Goal: Navigation & Orientation: Find specific page/section

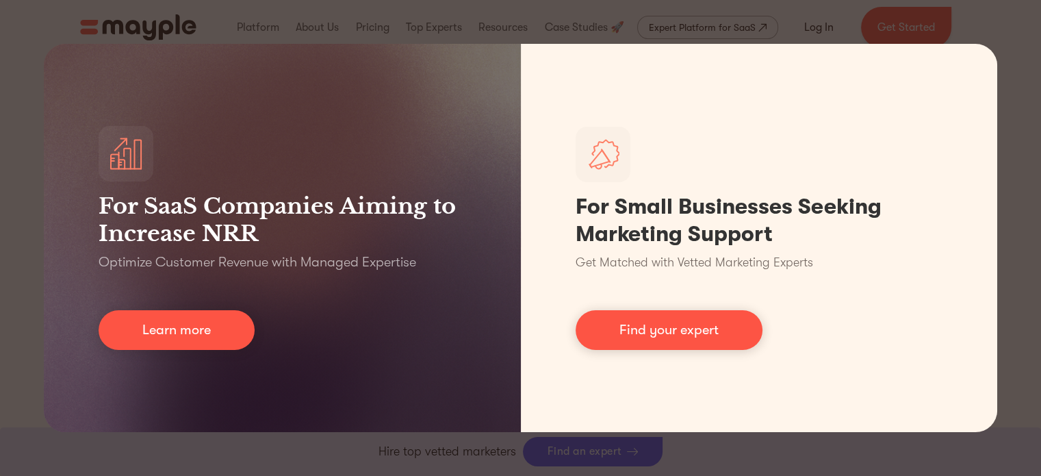
scroll to position [459, 0]
click at [1015, 54] on div "For SaaS Companies Aiming to Increase NRR Optimize Customer Revenue with Manage…" at bounding box center [520, 238] width 1041 height 476
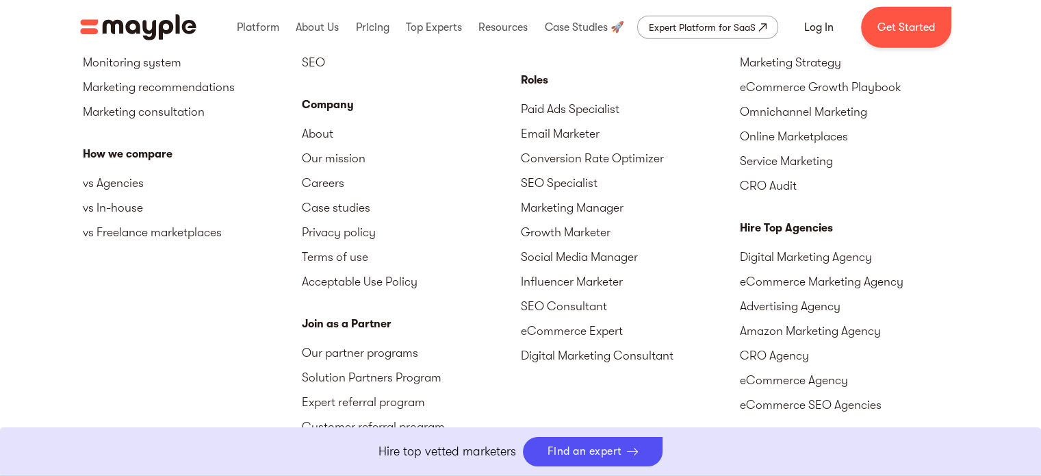
scroll to position [3495, 0]
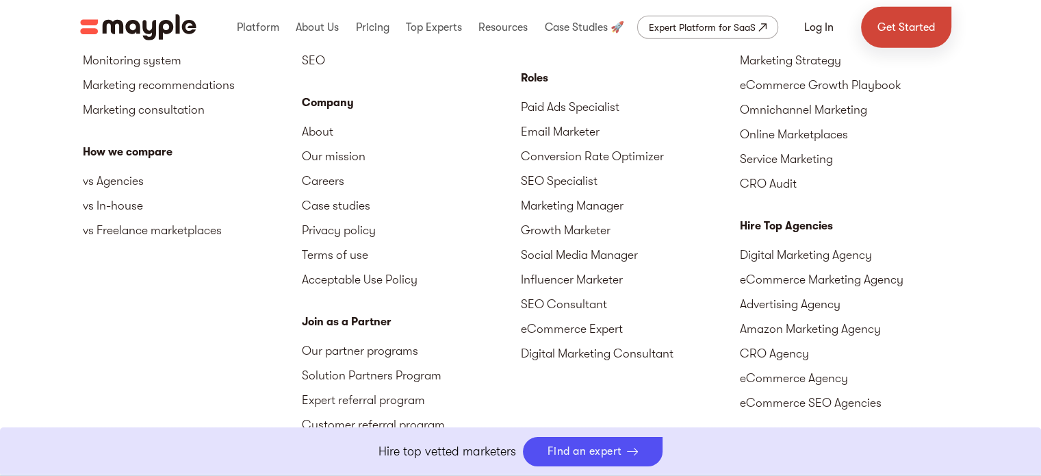
click at [904, 28] on link "Get Started" at bounding box center [906, 27] width 90 height 41
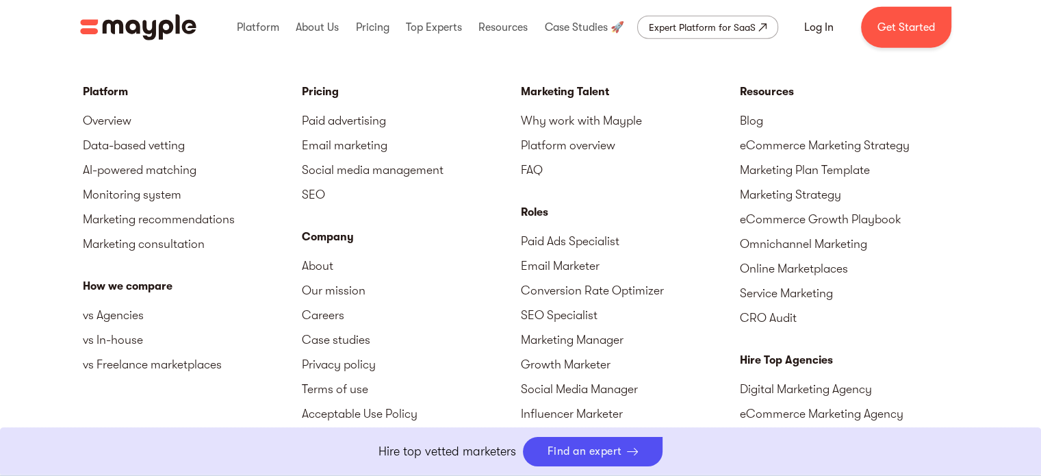
scroll to position [3378, 0]
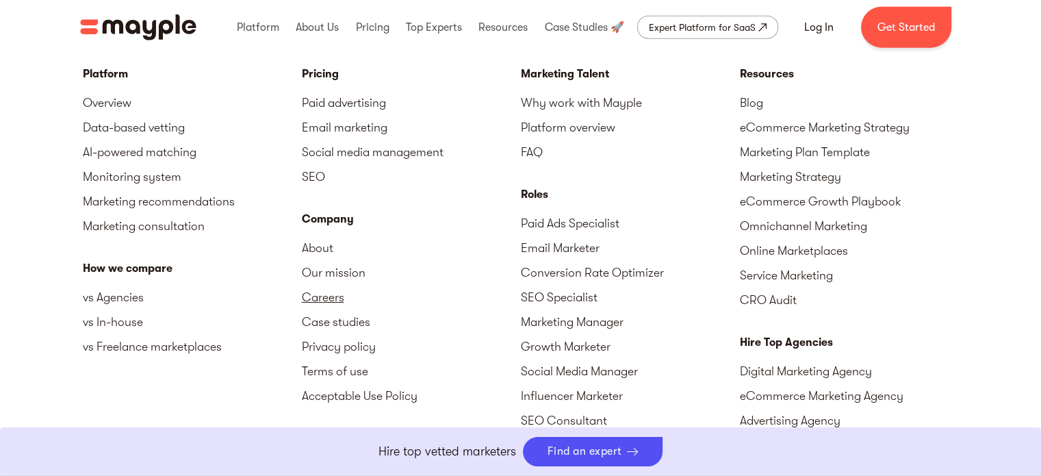
click at [312, 293] on link "Careers" at bounding box center [411, 297] width 219 height 25
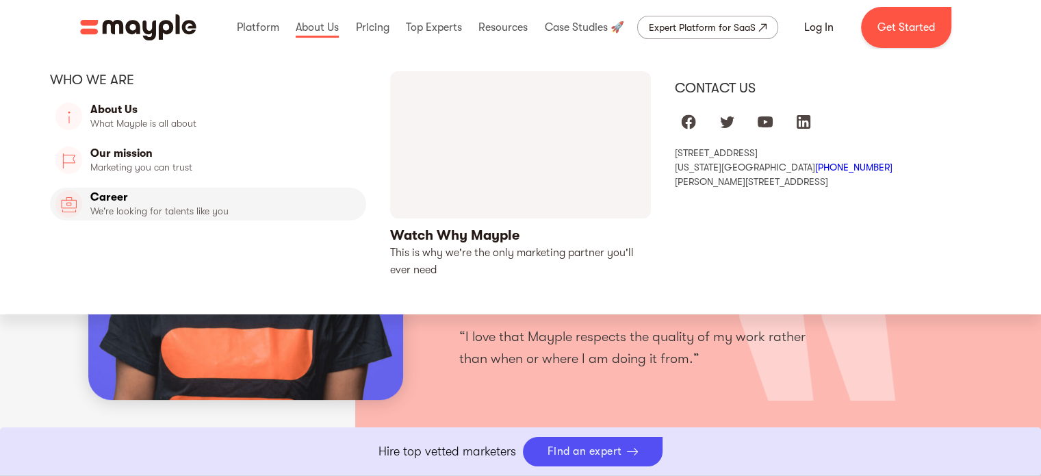
click at [162, 213] on link "Career" at bounding box center [208, 204] width 317 height 33
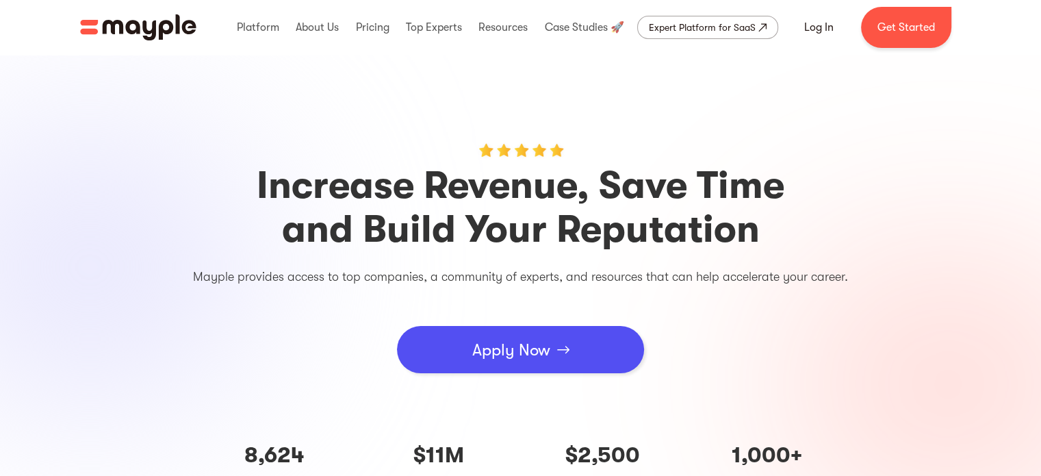
click at [143, 25] on img "home" at bounding box center [138, 27] width 116 height 26
click at [722, 26] on div "Expert Platform for SaaS" at bounding box center [702, 27] width 107 height 16
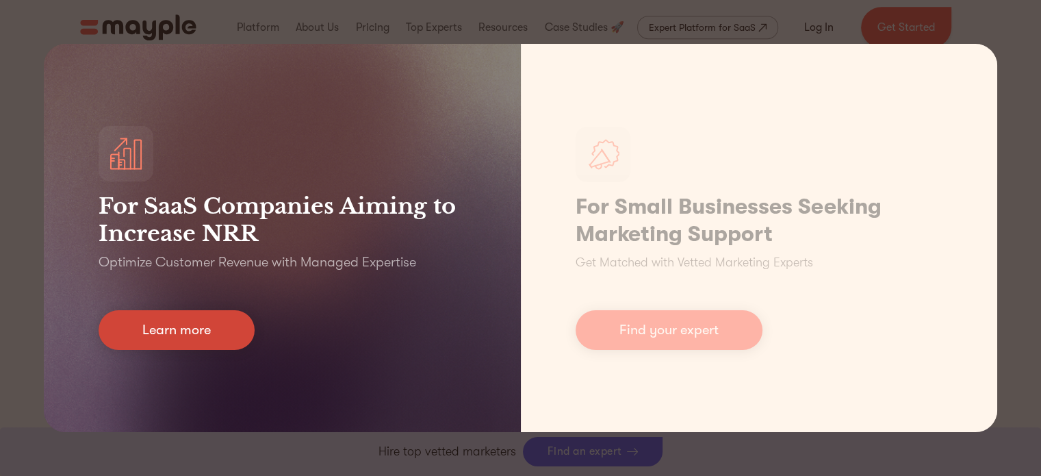
scroll to position [687, 0]
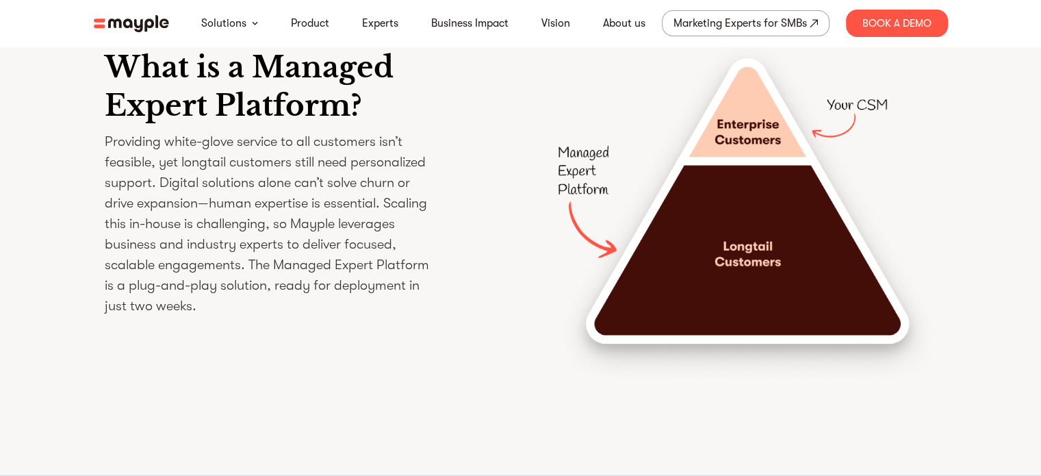
scroll to position [1980, 0]
